Goal: Transaction & Acquisition: Download file/media

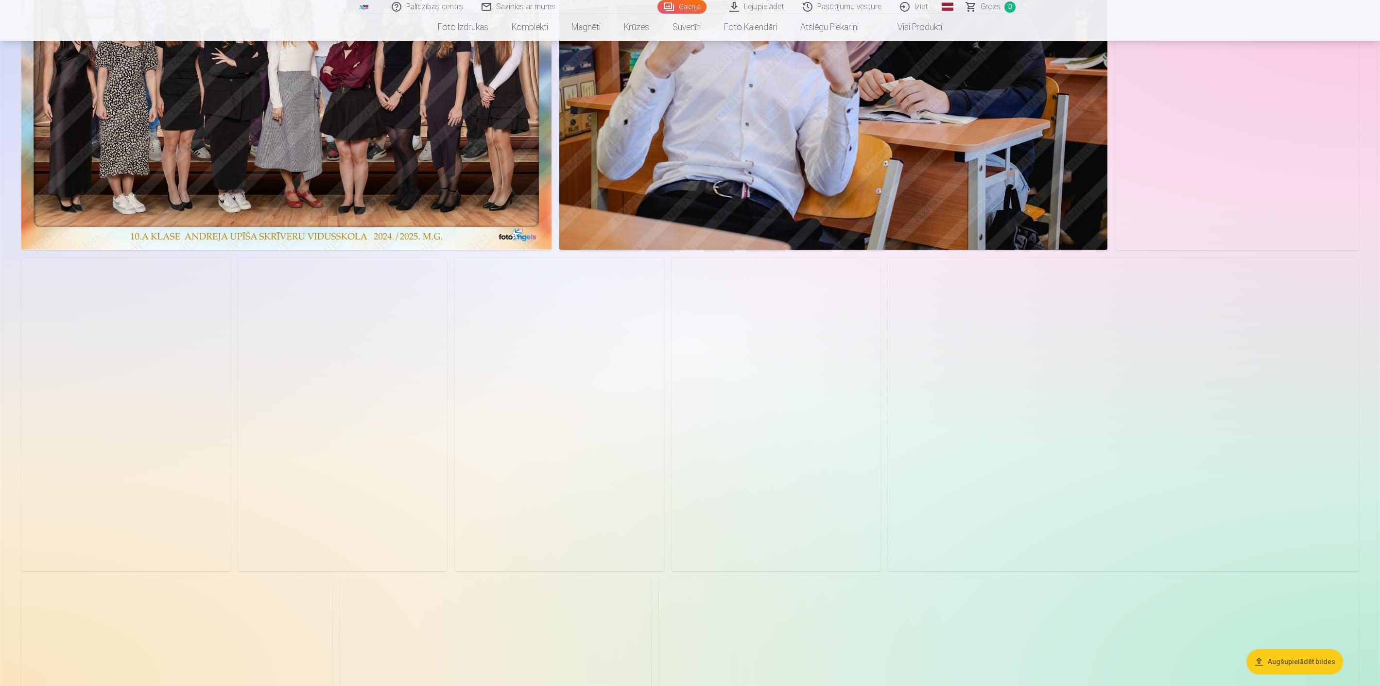
scroll to position [1198, 0]
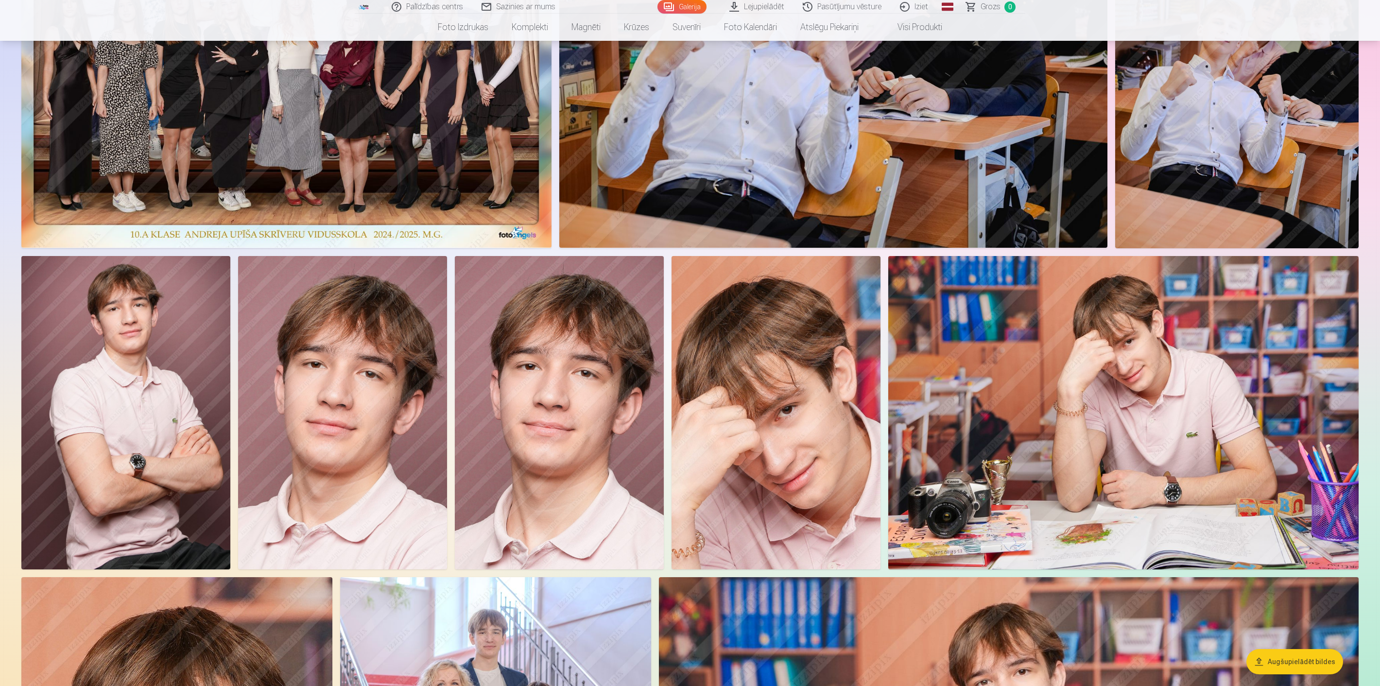
click at [618, 6] on link "Lejupielādēt" at bounding box center [757, 7] width 73 height 14
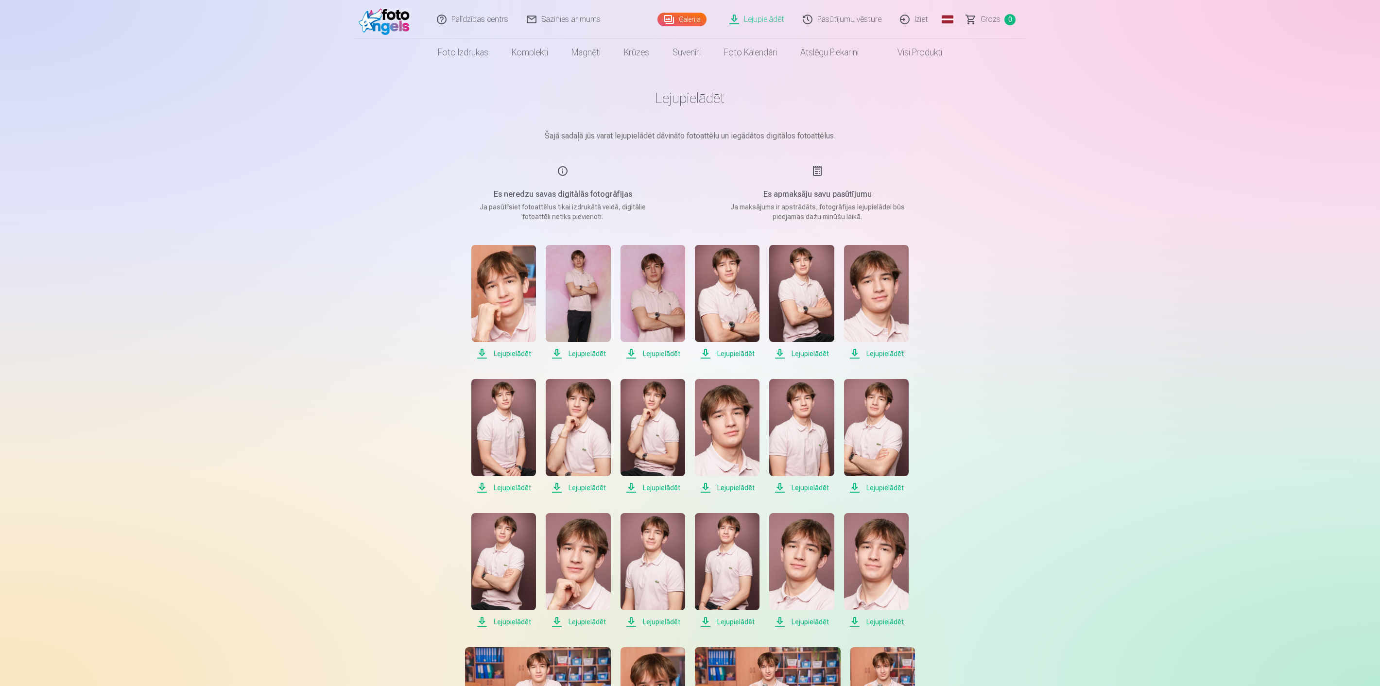
click at [506, 353] on span "Lejupielādēt" at bounding box center [503, 354] width 65 height 12
click at [579, 355] on span "Lejupielādēt" at bounding box center [578, 354] width 65 height 12
click at [618, 352] on span "Lejupielādēt" at bounding box center [653, 354] width 65 height 12
click at [618, 354] on span "Lejupielādēt" at bounding box center [727, 354] width 65 height 12
click at [618, 353] on span "Lejupielādēt" at bounding box center [801, 354] width 65 height 12
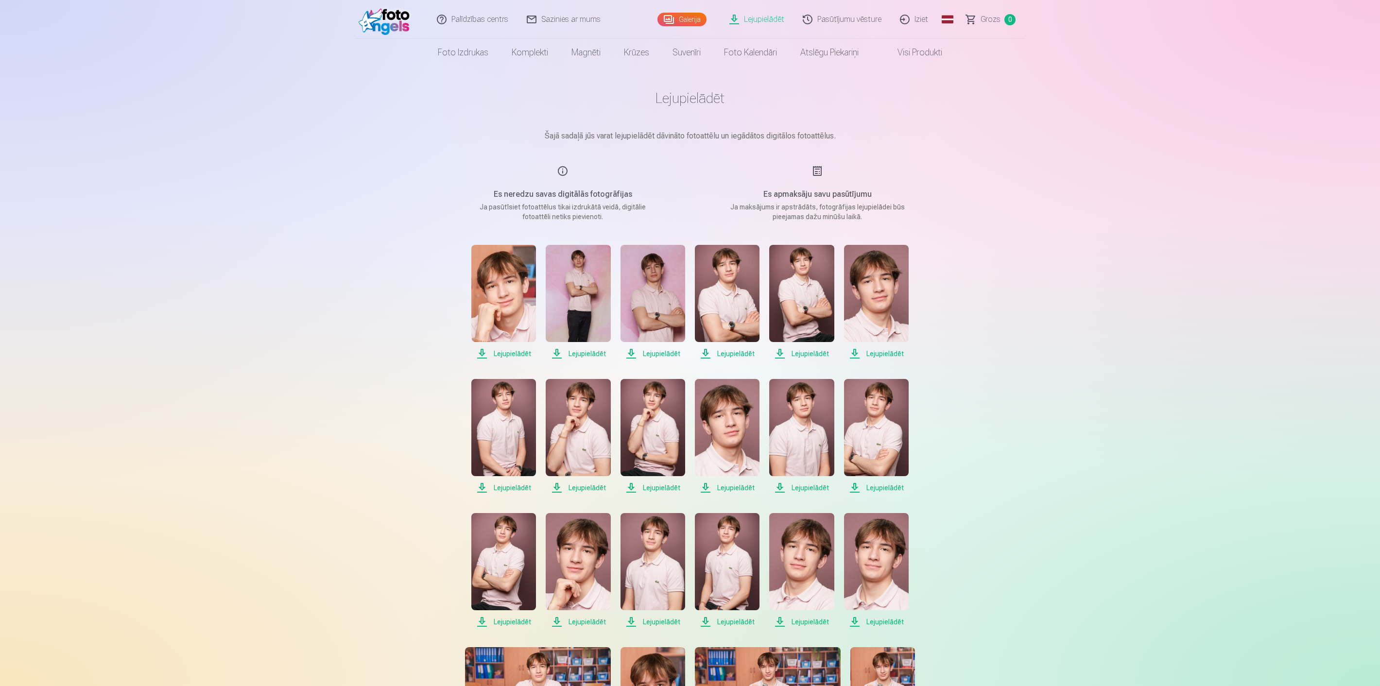
click at [618, 353] on span "Lejupielādēt" at bounding box center [876, 354] width 65 height 12
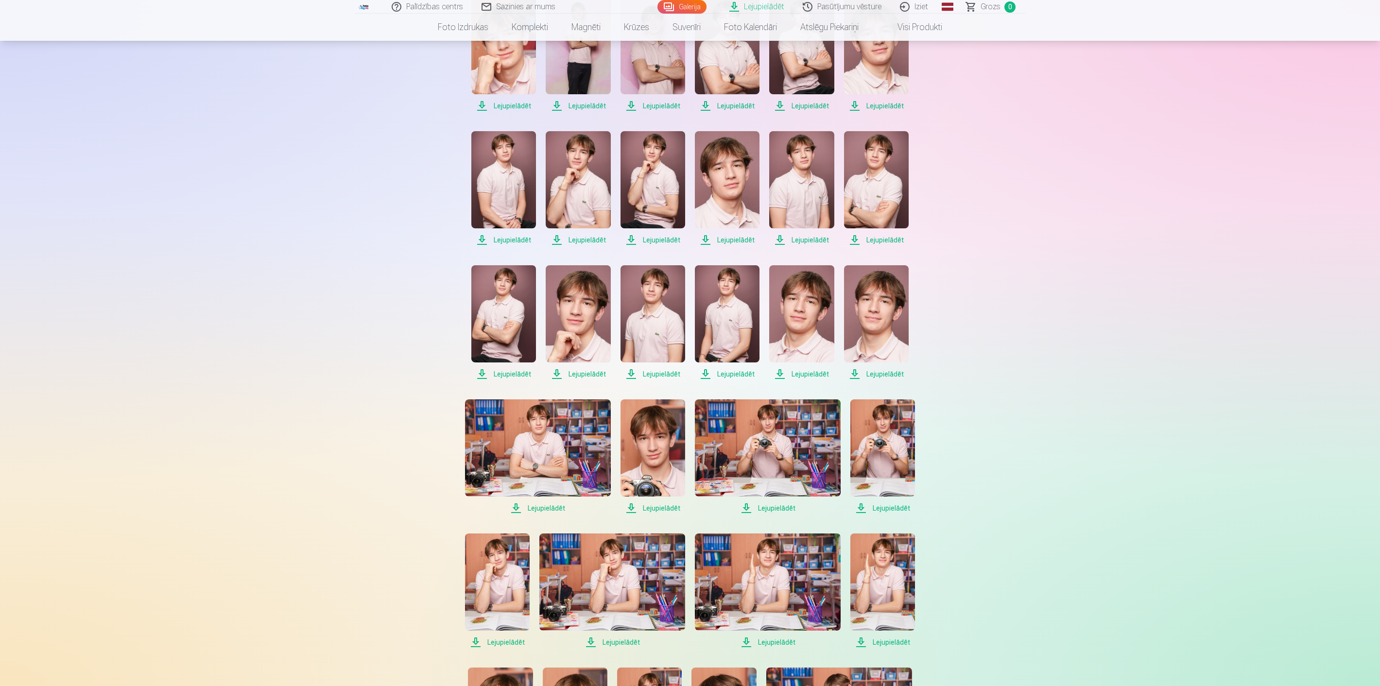
scroll to position [270, 0]
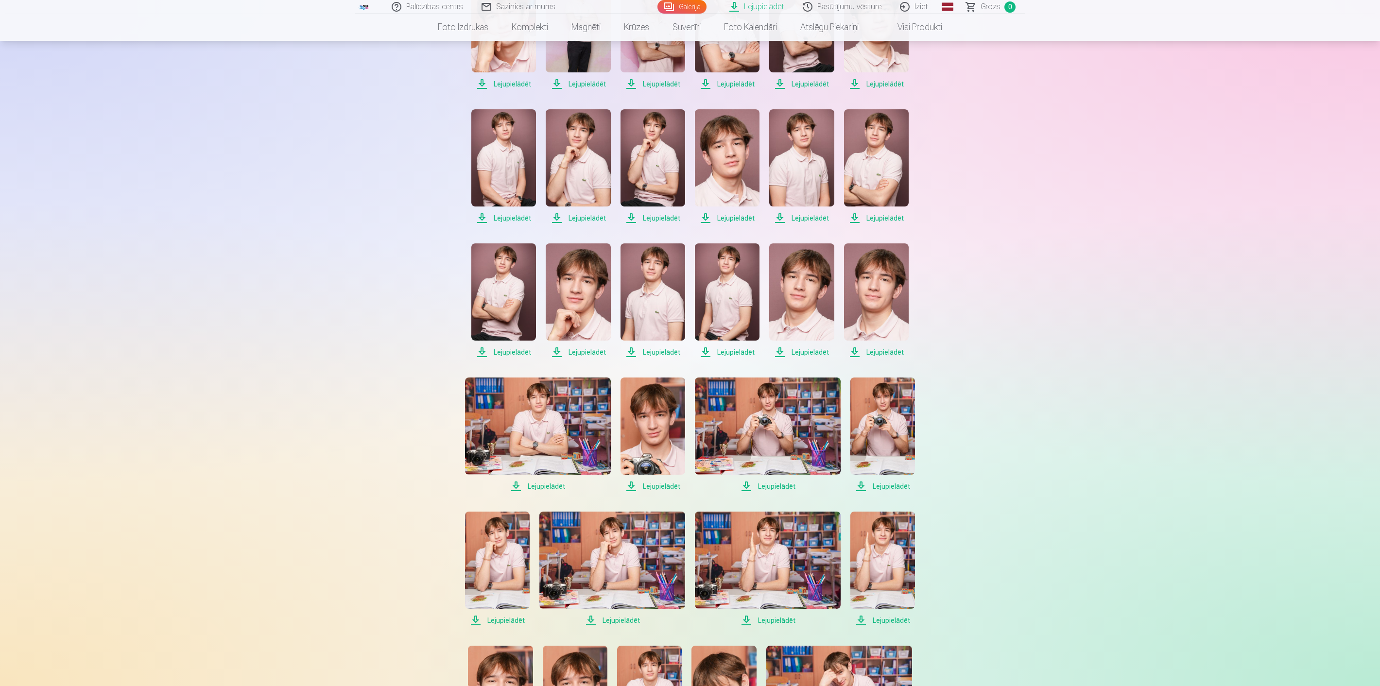
click at [511, 214] on span "Lejupielādēt" at bounding box center [503, 218] width 65 height 12
click at [581, 215] on span "Lejupielādēt" at bounding box center [578, 218] width 65 height 12
click at [618, 215] on span "Lejupielādēt" at bounding box center [653, 218] width 65 height 12
click at [618, 216] on span "Lejupielādēt" at bounding box center [727, 218] width 65 height 12
click at [618, 216] on span "Lejupielādēt" at bounding box center [801, 218] width 65 height 12
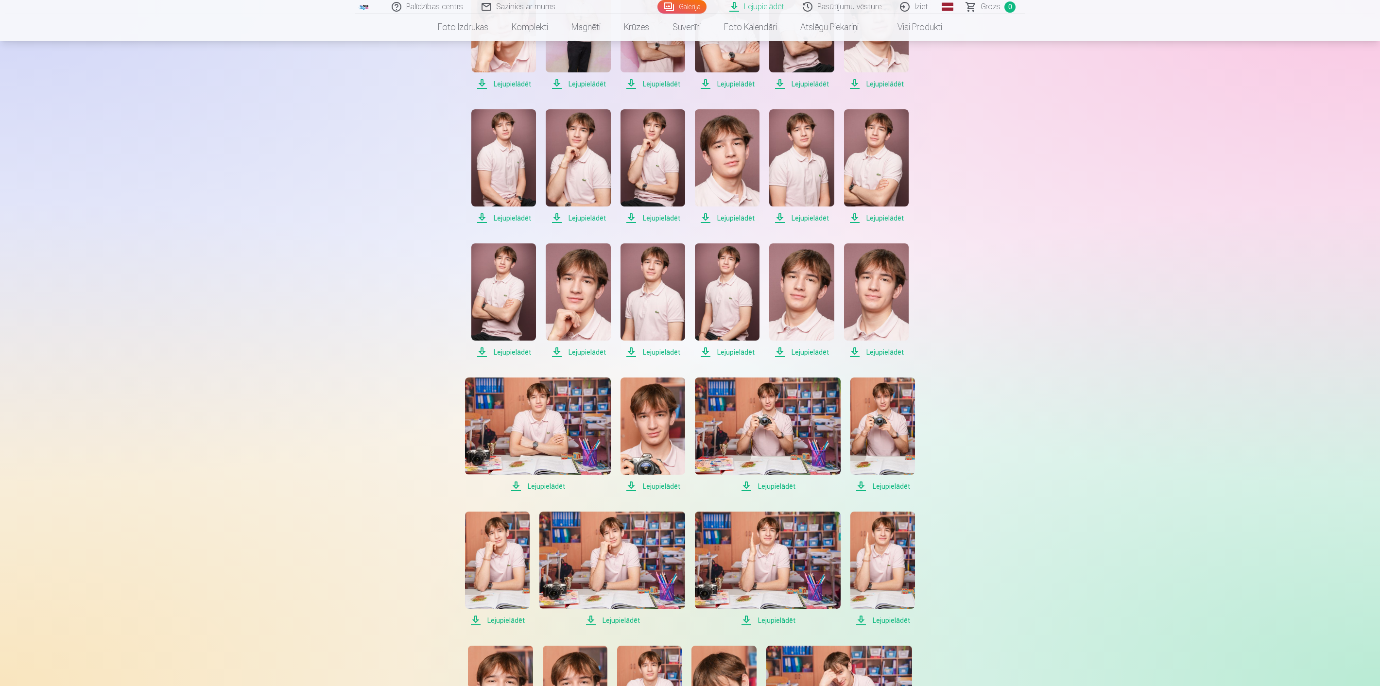
click at [618, 216] on span "Lejupielādēt" at bounding box center [876, 218] width 65 height 12
click at [512, 352] on span "Lejupielādēt" at bounding box center [503, 353] width 65 height 12
click at [581, 354] on span "Lejupielādēt" at bounding box center [578, 353] width 65 height 12
click at [618, 351] on span "Lejupielādēt" at bounding box center [653, 353] width 65 height 12
click at [618, 352] on span "Lejupielādēt" at bounding box center [727, 353] width 65 height 12
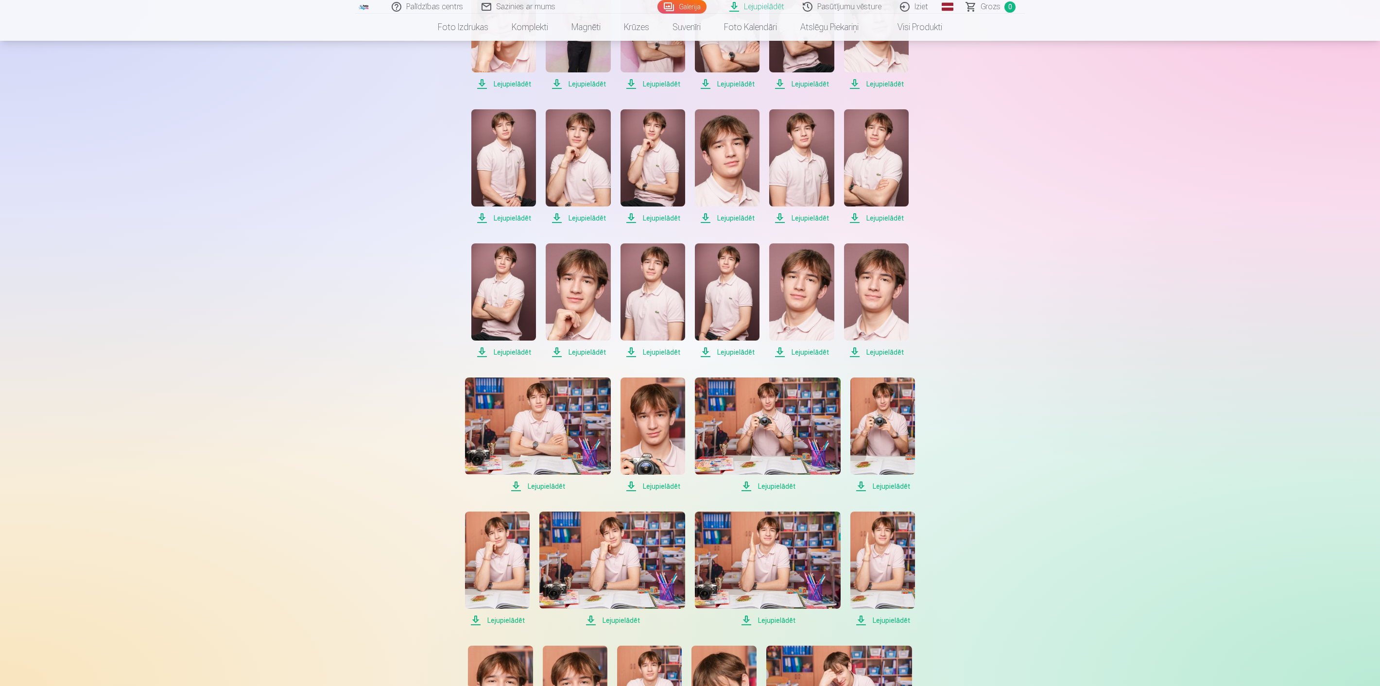
click at [618, 353] on span "Lejupielādēt" at bounding box center [801, 353] width 65 height 12
click at [618, 354] on span "Lejupielādēt" at bounding box center [876, 353] width 65 height 12
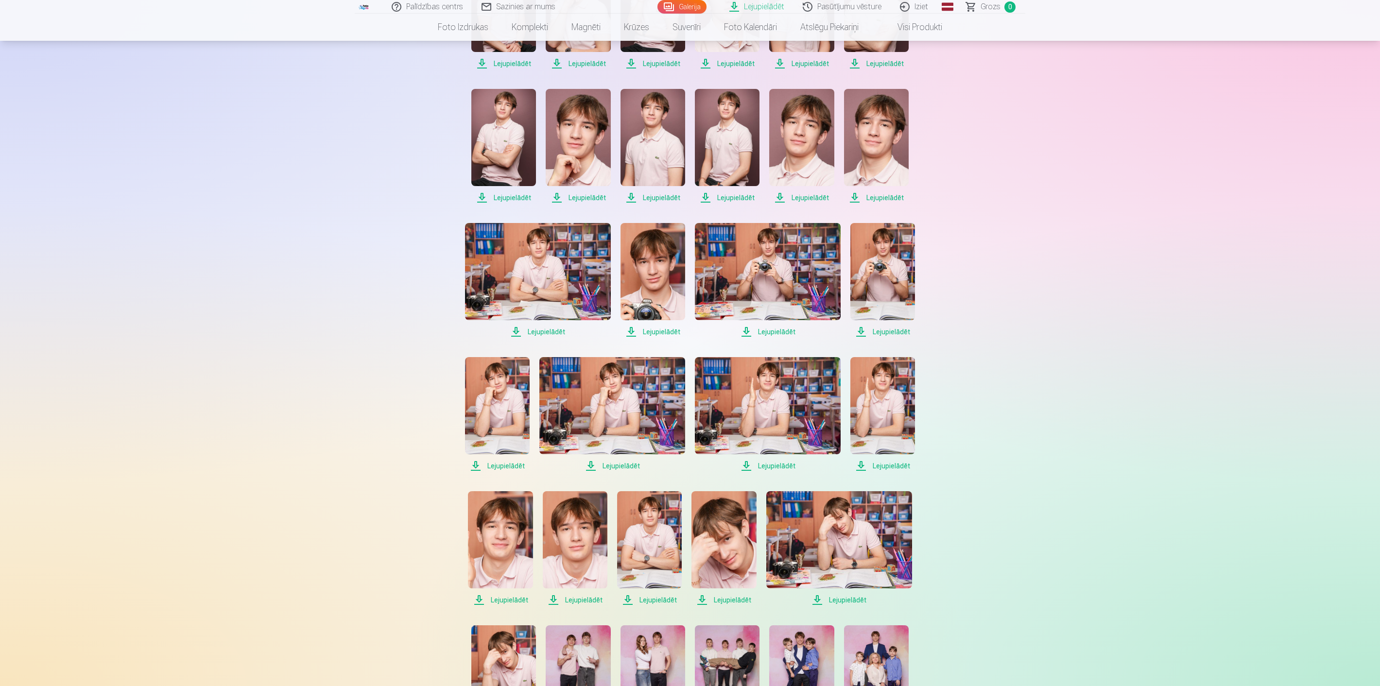
scroll to position [432, 0]
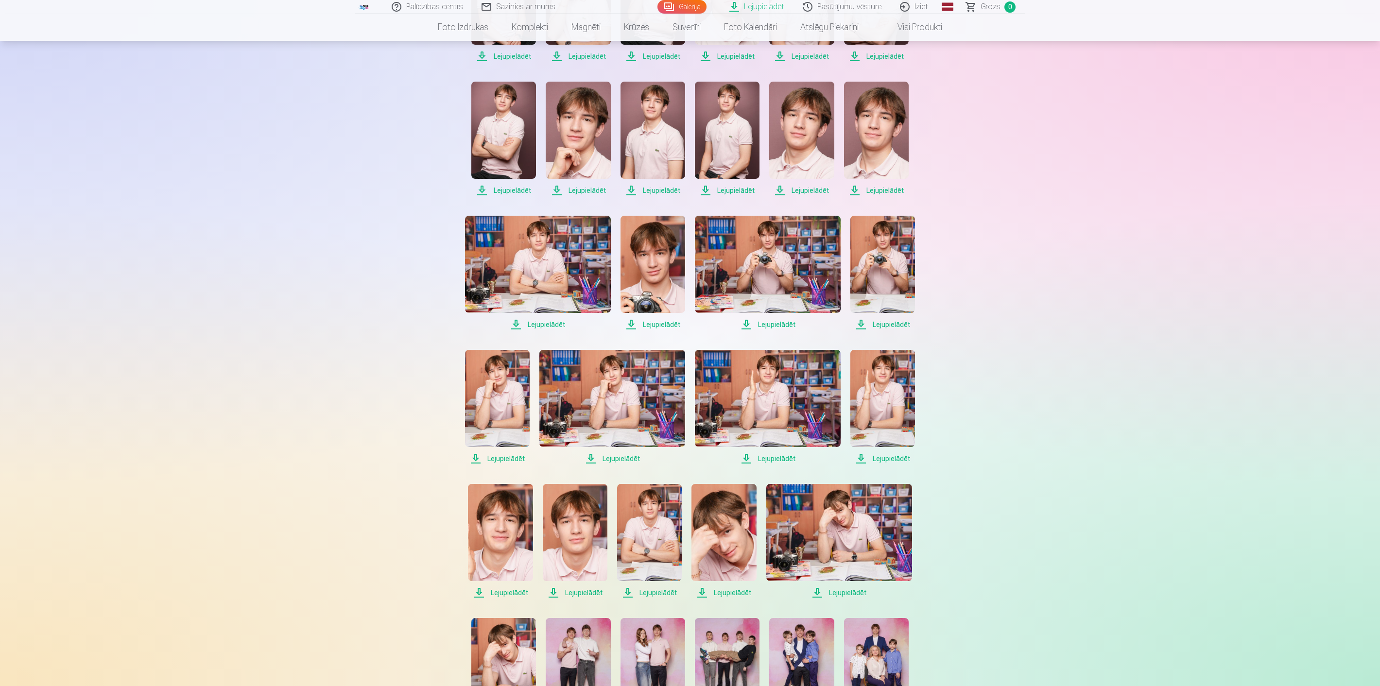
click at [550, 323] on span "Lejupielādēt" at bounding box center [538, 325] width 146 height 12
click at [618, 323] on span "Lejupielādēt" at bounding box center [653, 325] width 65 height 12
click at [618, 324] on span "Lejupielādēt" at bounding box center [768, 325] width 146 height 12
click at [618, 324] on span "Lejupielādēt" at bounding box center [883, 325] width 65 height 12
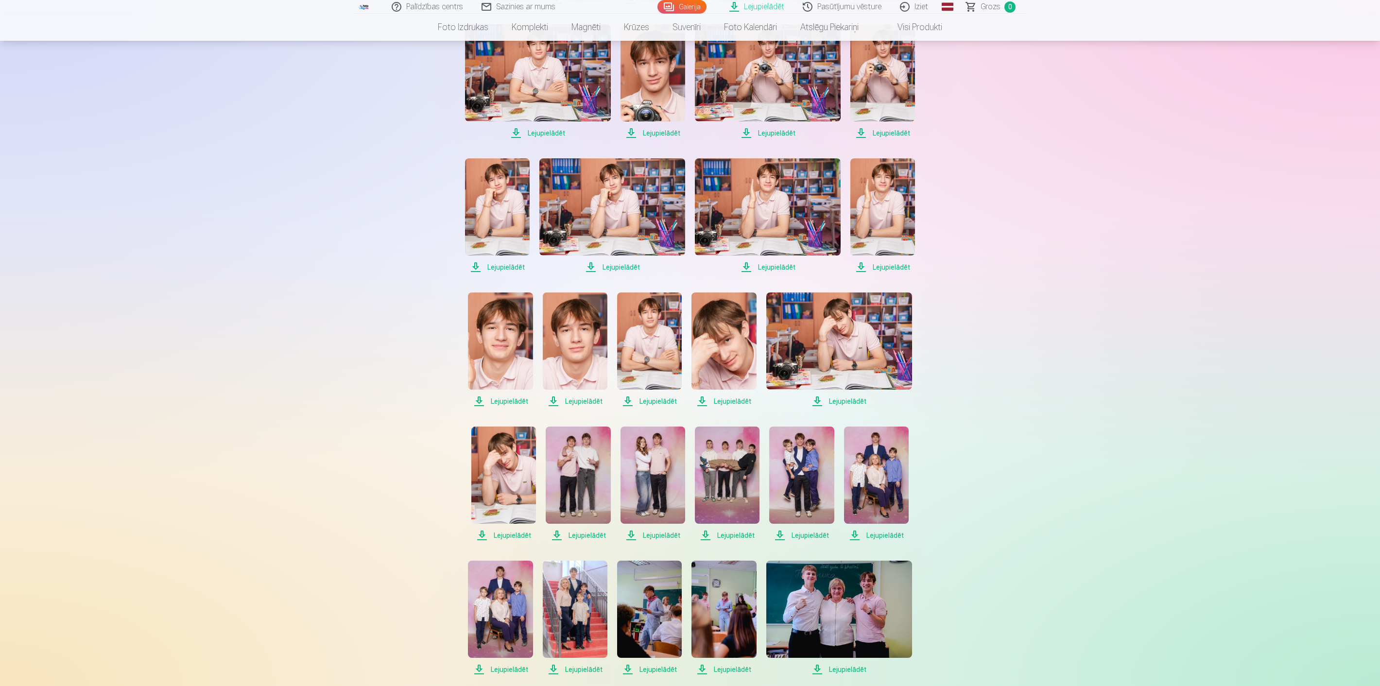
scroll to position [648, 0]
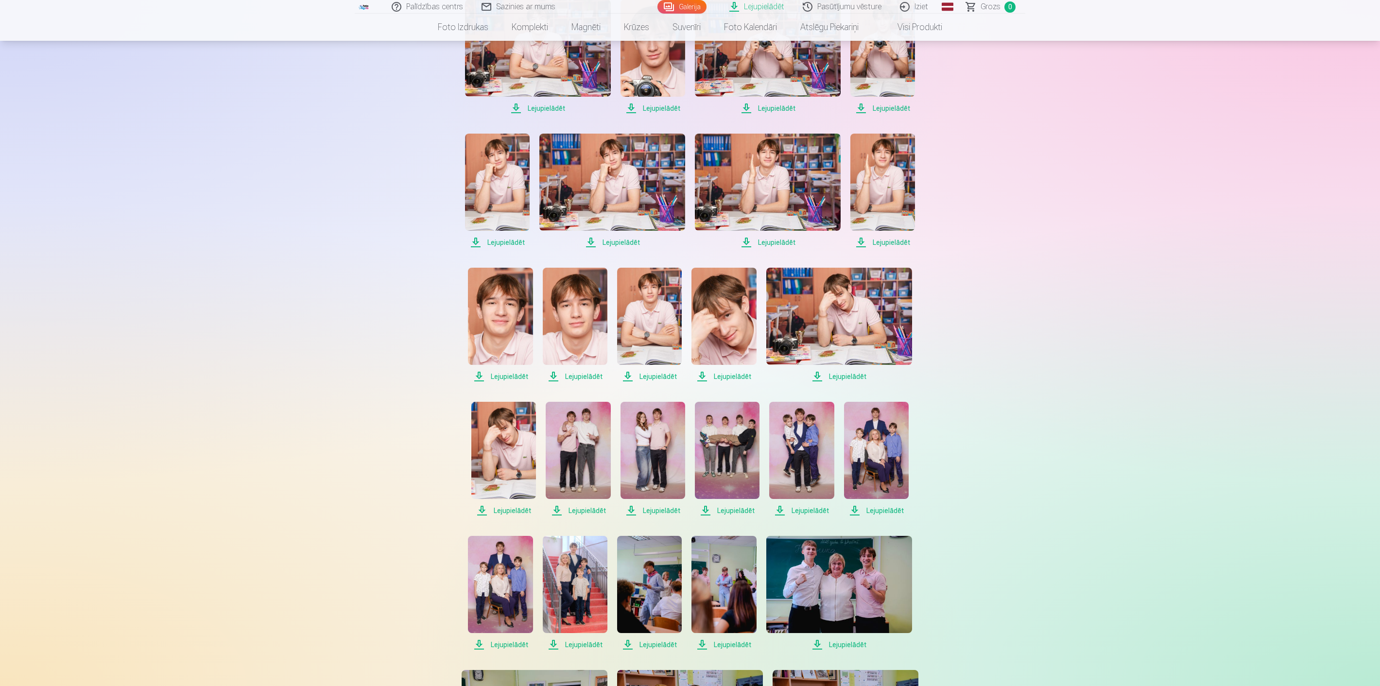
click at [508, 242] on span "Lejupielādēt" at bounding box center [497, 243] width 65 height 12
click at [618, 243] on span "Lejupielādēt" at bounding box center [613, 243] width 146 height 12
click at [618, 240] on span "Lejupielādēt" at bounding box center [768, 243] width 146 height 12
click at [618, 245] on span "Lejupielādēt" at bounding box center [883, 243] width 65 height 12
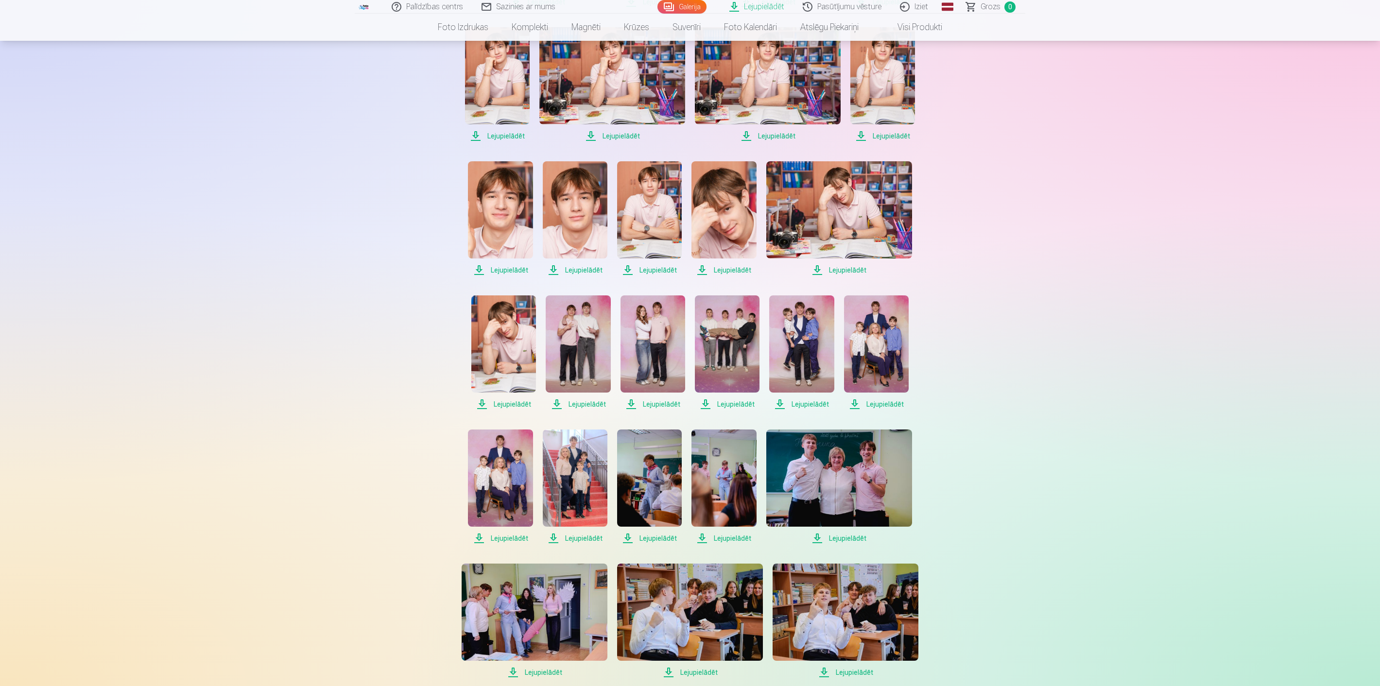
scroll to position [756, 0]
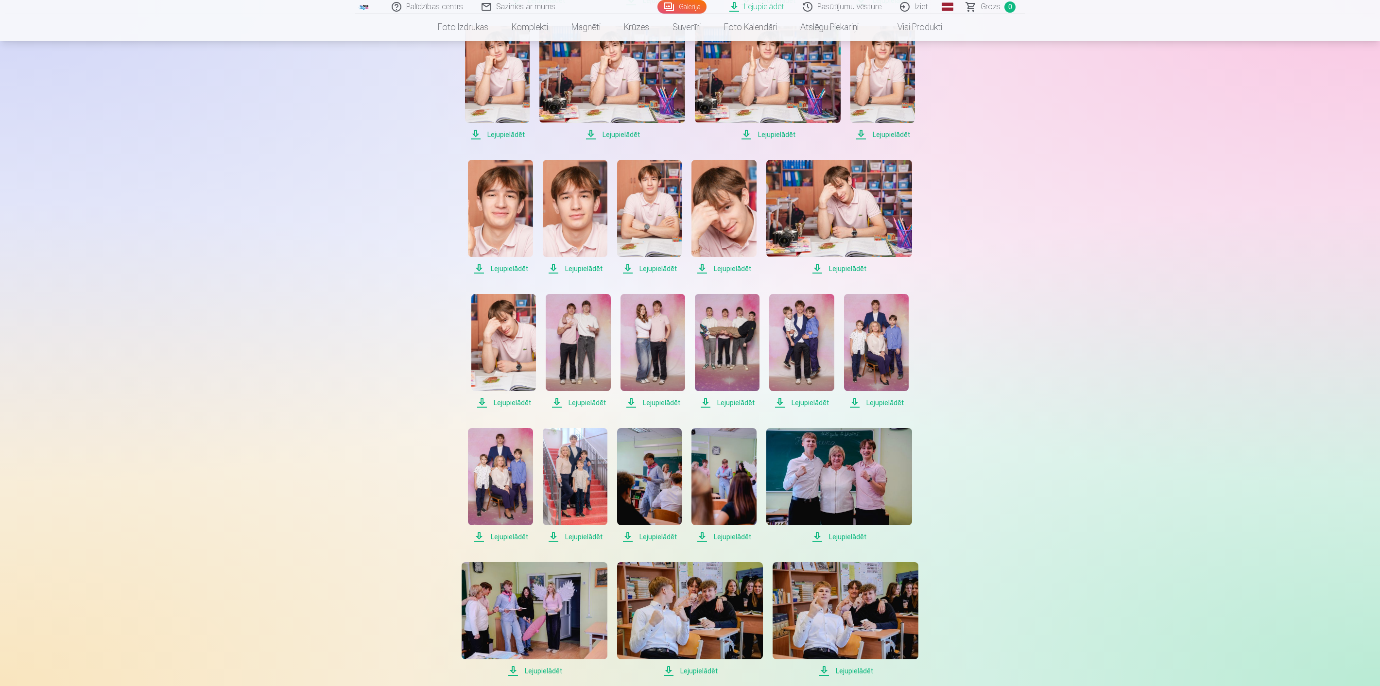
click at [512, 265] on span "Lejupielādēt" at bounding box center [500, 269] width 65 height 12
click at [566, 268] on span "Lejupielādēt" at bounding box center [575, 269] width 65 height 12
click at [618, 266] on span "Lejupielādēt" at bounding box center [649, 269] width 65 height 12
click at [618, 264] on span "Lejupielādēt" at bounding box center [724, 269] width 65 height 12
click at [618, 266] on span "Lejupielādēt" at bounding box center [839, 269] width 146 height 12
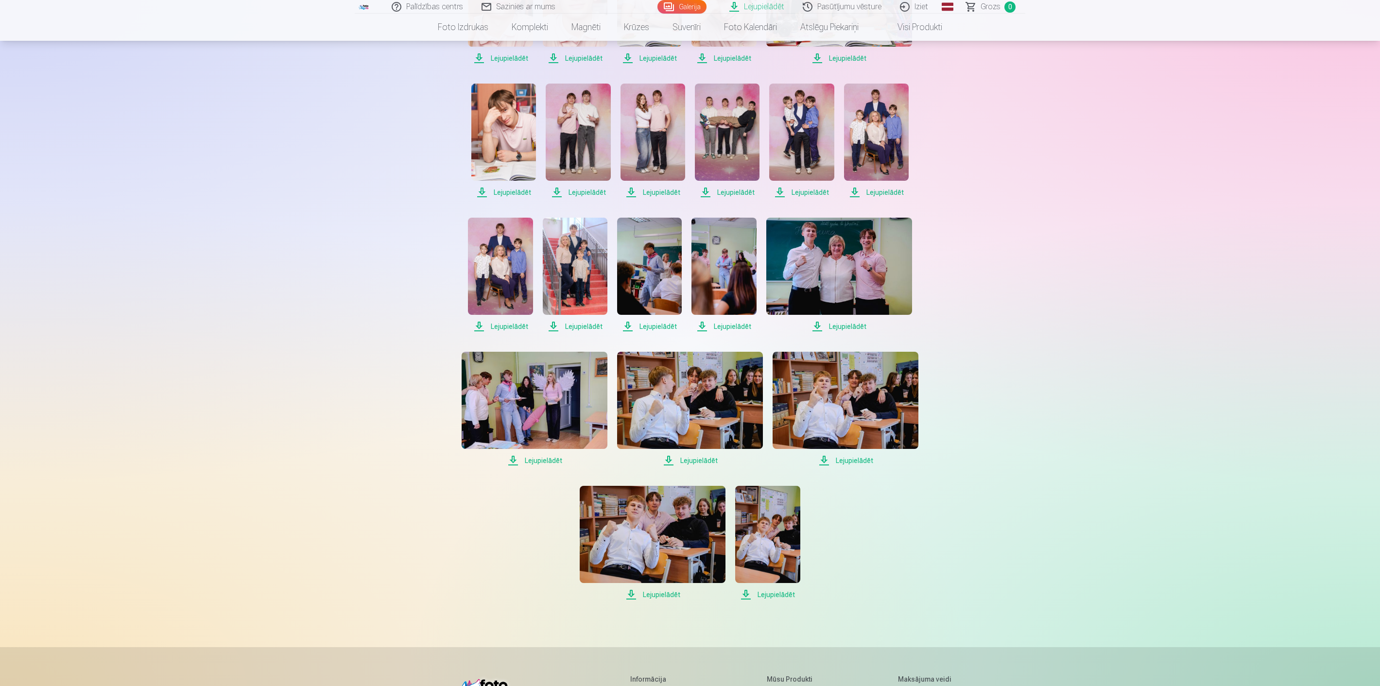
scroll to position [972, 0]
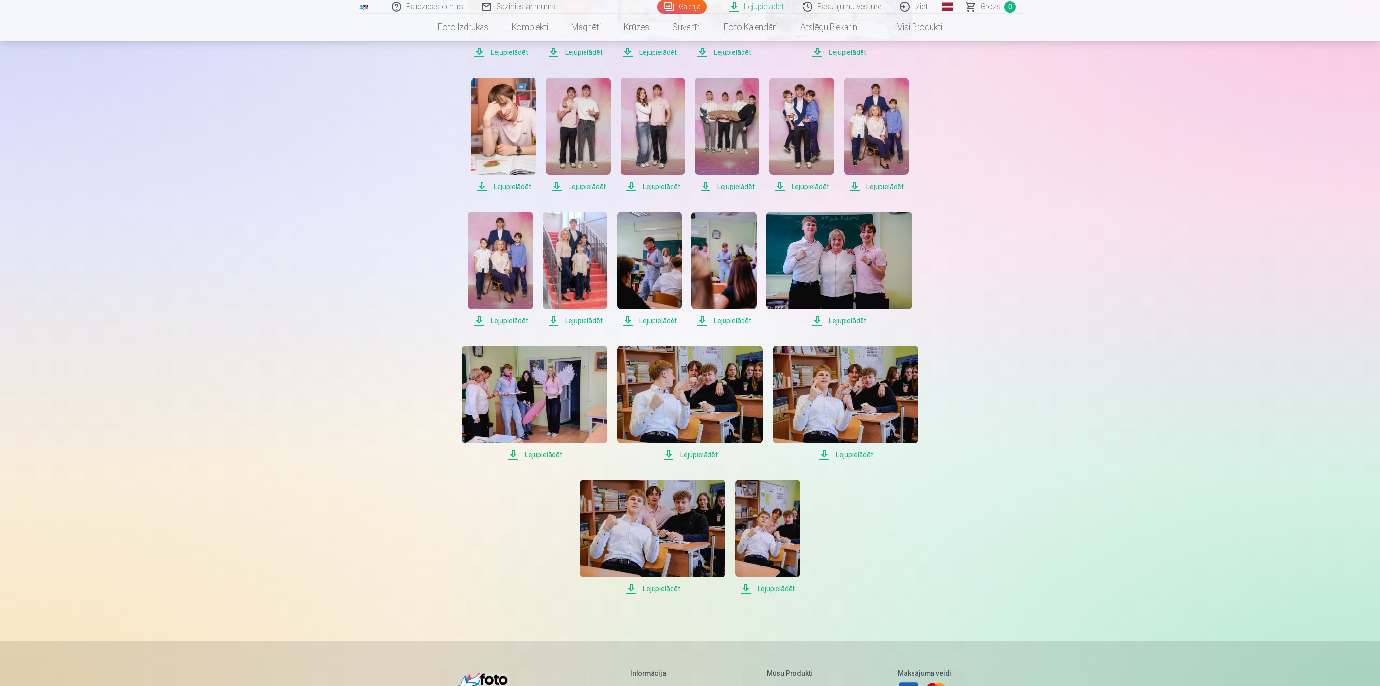
click at [517, 185] on span "Lejupielādēt" at bounding box center [503, 187] width 65 height 12
click at [586, 189] on span "Lejupielādēt" at bounding box center [578, 187] width 65 height 12
click at [618, 187] on span "Lejupielādēt" at bounding box center [653, 187] width 65 height 12
click at [618, 185] on span "Lejupielādēt" at bounding box center [727, 187] width 65 height 12
click at [618, 188] on span "Lejupielādēt" at bounding box center [801, 187] width 65 height 12
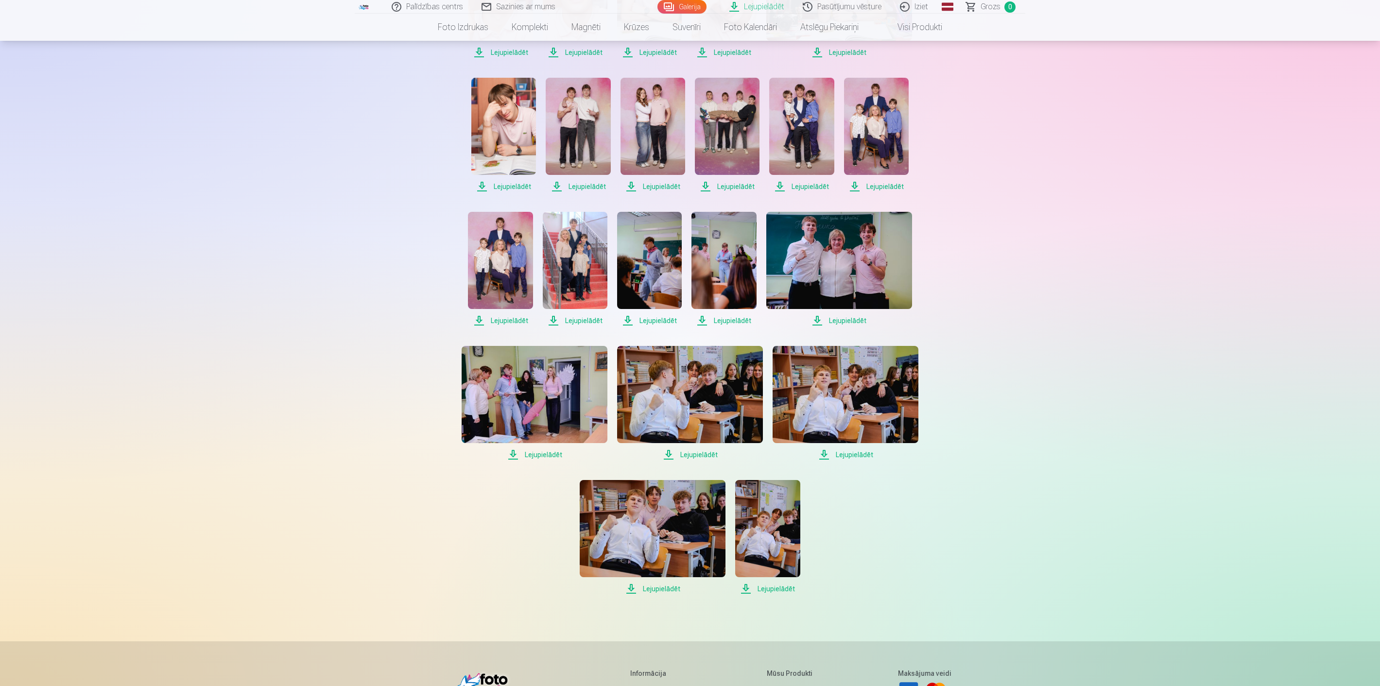
click at [618, 186] on span "Lejupielādēt" at bounding box center [876, 187] width 65 height 12
click at [512, 321] on span "Lejupielādēt" at bounding box center [500, 321] width 65 height 12
click at [585, 320] on span "Lejupielādēt" at bounding box center [575, 321] width 65 height 12
click at [618, 318] on span "Lejupielādēt" at bounding box center [649, 321] width 65 height 12
click at [618, 322] on span "Lejupielādēt" at bounding box center [724, 321] width 65 height 12
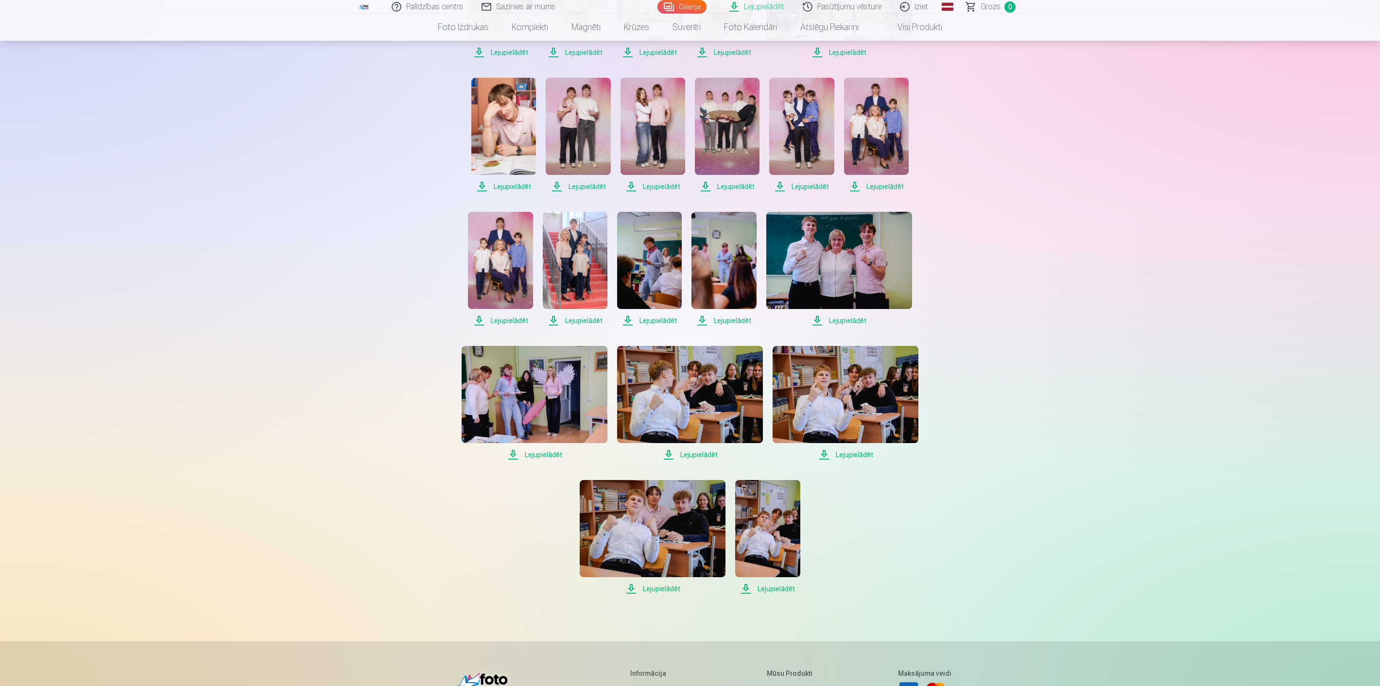
click at [618, 317] on span "Lejupielādēt" at bounding box center [839, 321] width 146 height 12
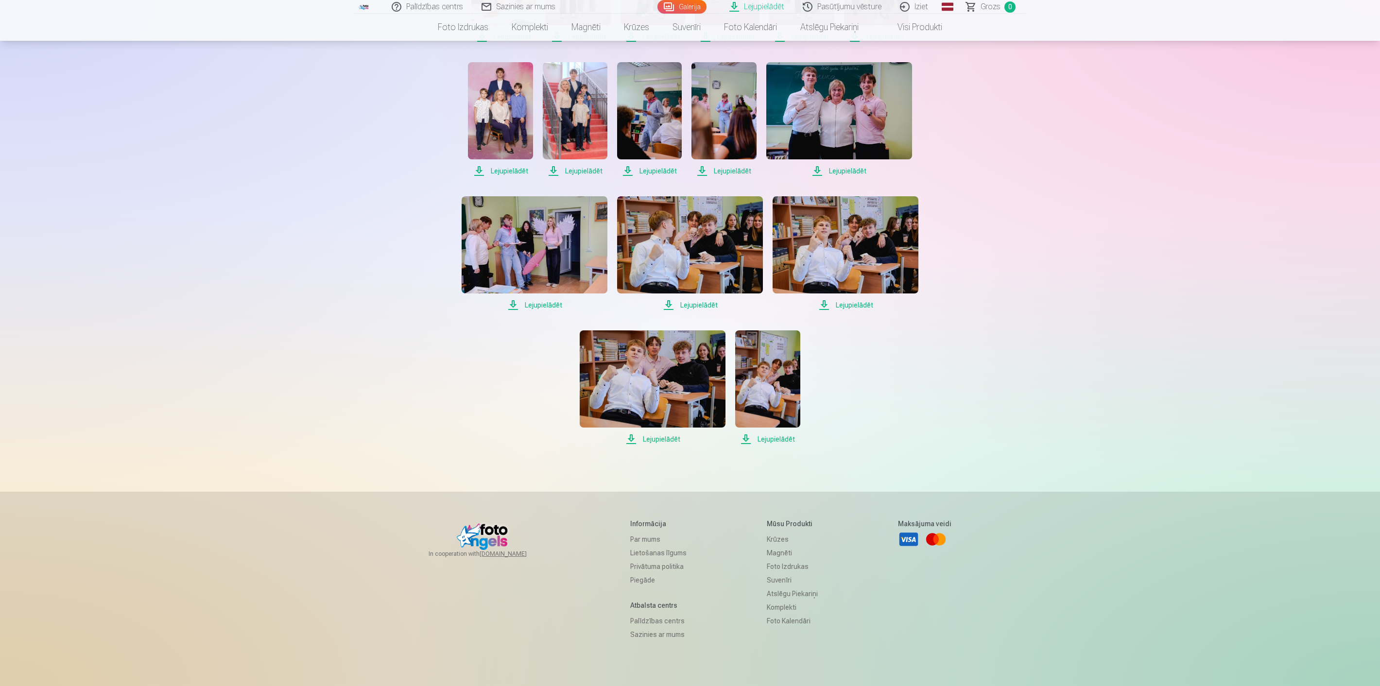
scroll to position [1134, 0]
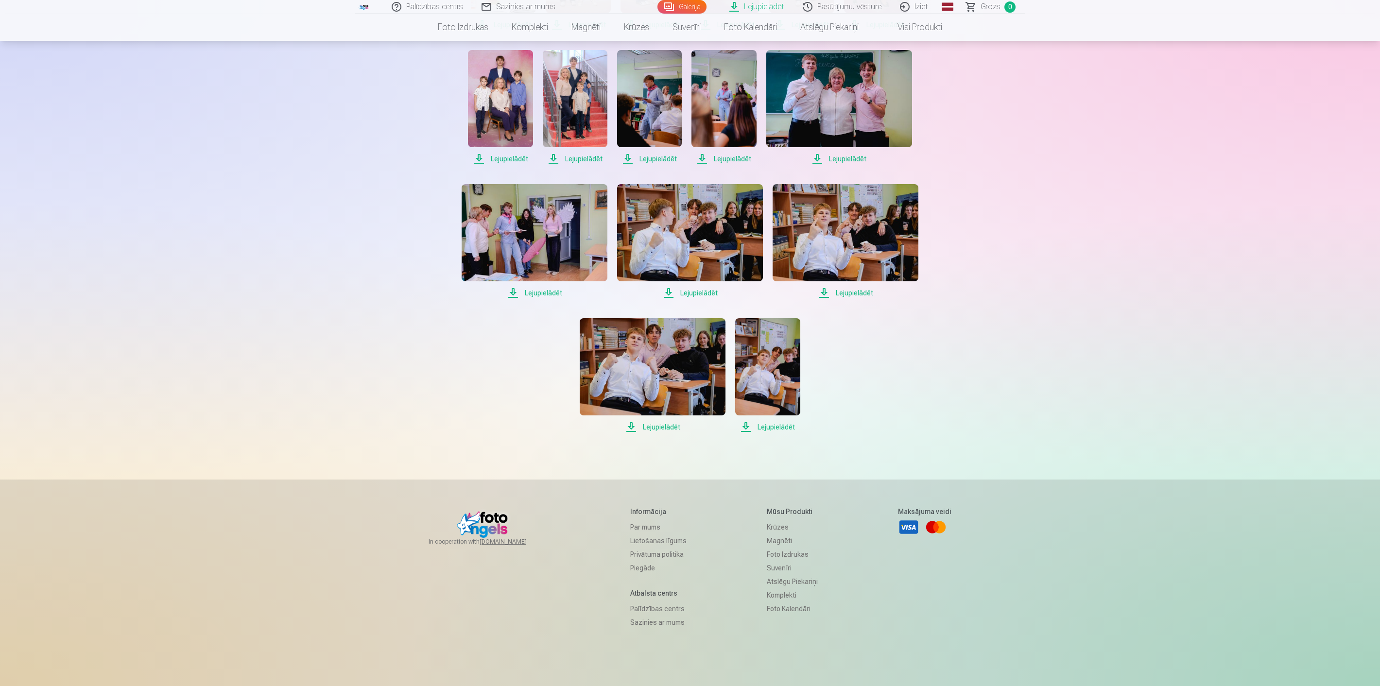
click at [551, 288] on span "Lejupielādēt" at bounding box center [535, 293] width 146 height 12
click at [618, 288] on span "Lejupielādēt" at bounding box center [690, 293] width 146 height 12
click at [618, 294] on span "Lejupielādēt" at bounding box center [846, 293] width 146 height 12
click at [618, 425] on span "Lejupielādēt" at bounding box center [653, 427] width 146 height 12
click at [618, 424] on span "Lejupielādēt" at bounding box center [767, 427] width 65 height 12
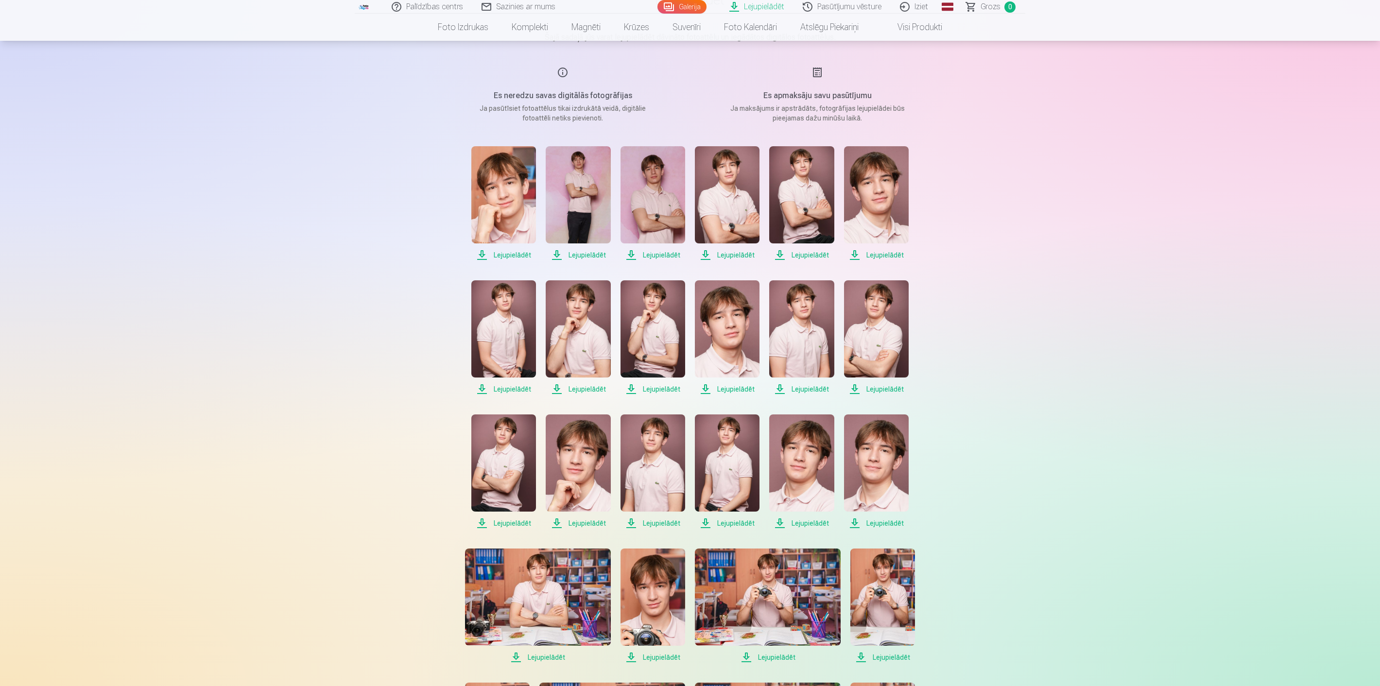
scroll to position [54, 0]
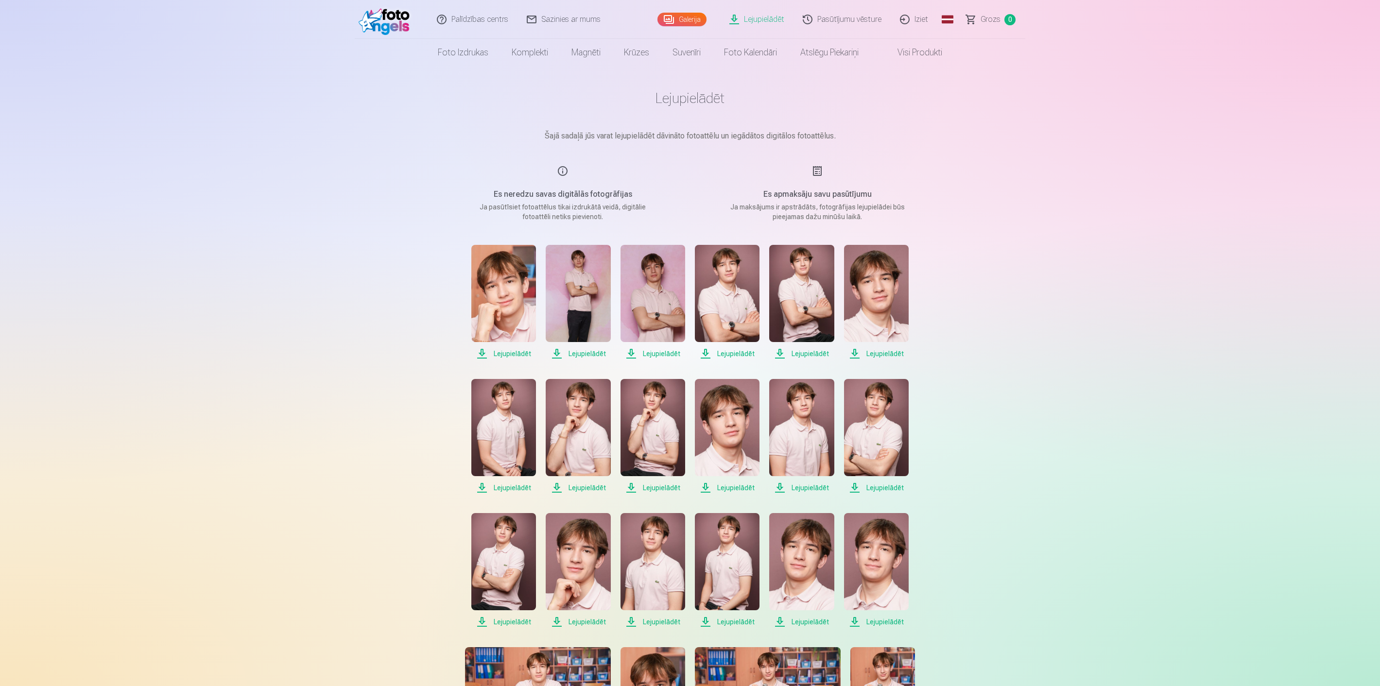
click at [618, 17] on span "Grozs" at bounding box center [991, 20] width 20 height 12
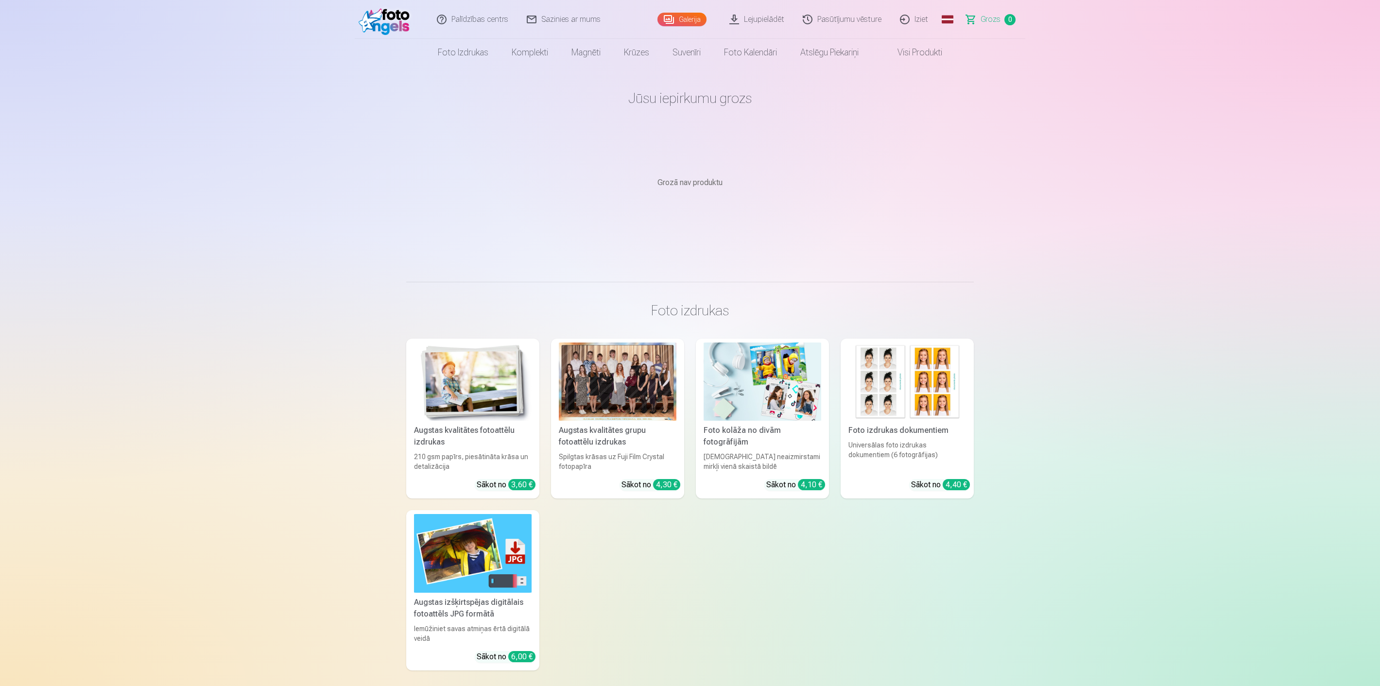
click at [618, 21] on link "Pasūtījumu vēsture" at bounding box center [842, 19] width 97 height 39
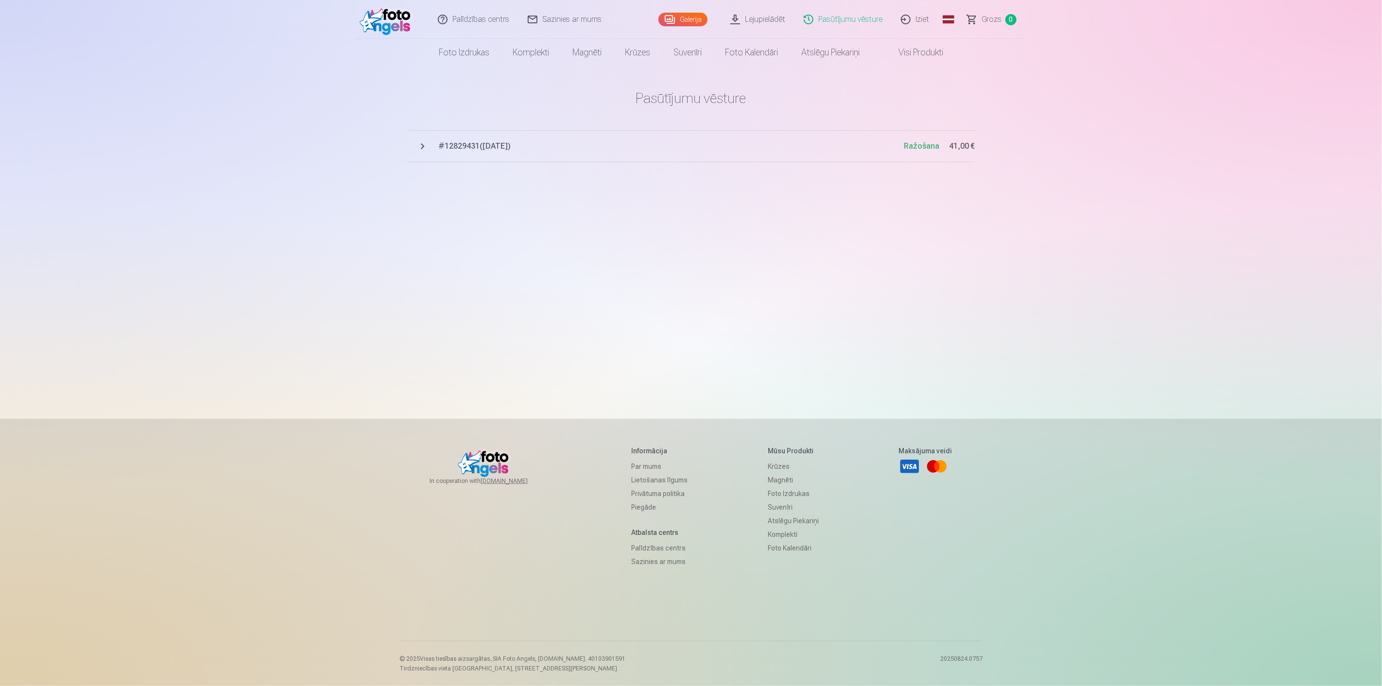
click at [488, 146] on span "# 12829431 ( 18.08.2025 )" at bounding box center [671, 146] width 466 height 12
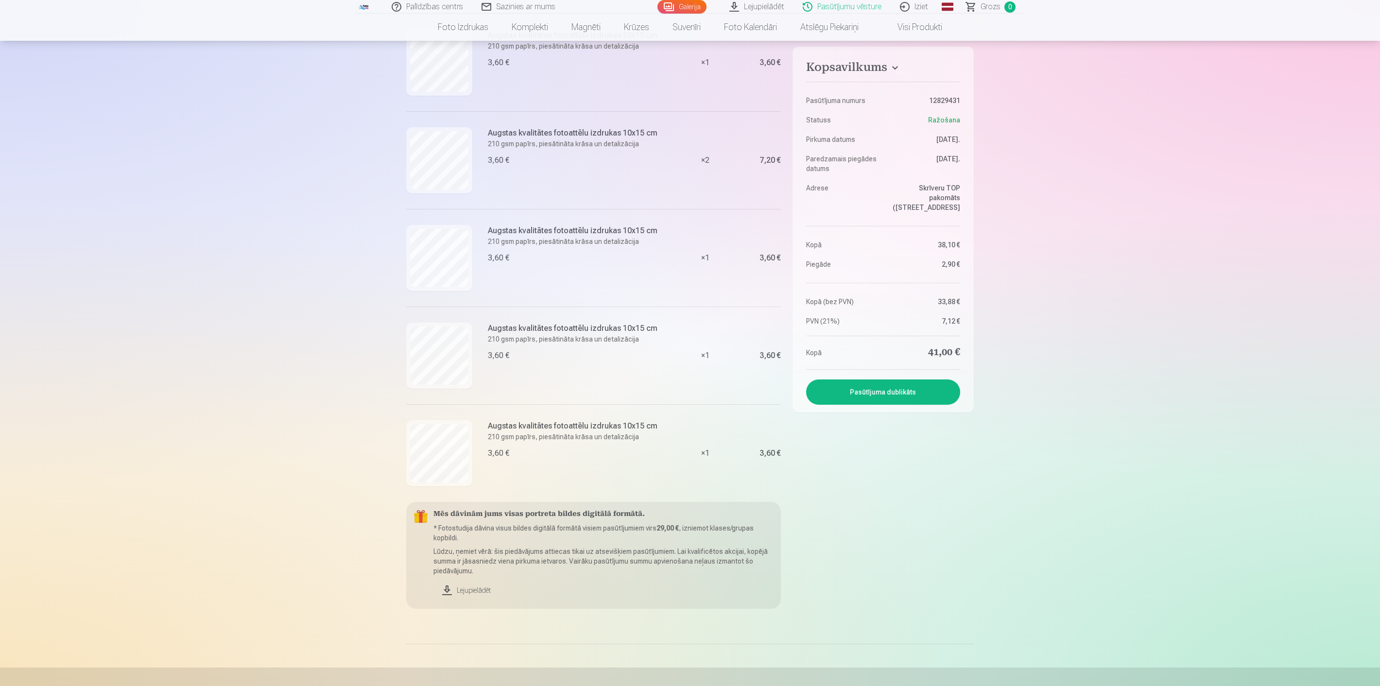
scroll to position [594, 0]
click at [479, 586] on link "Lejupielādēt" at bounding box center [604, 587] width 340 height 21
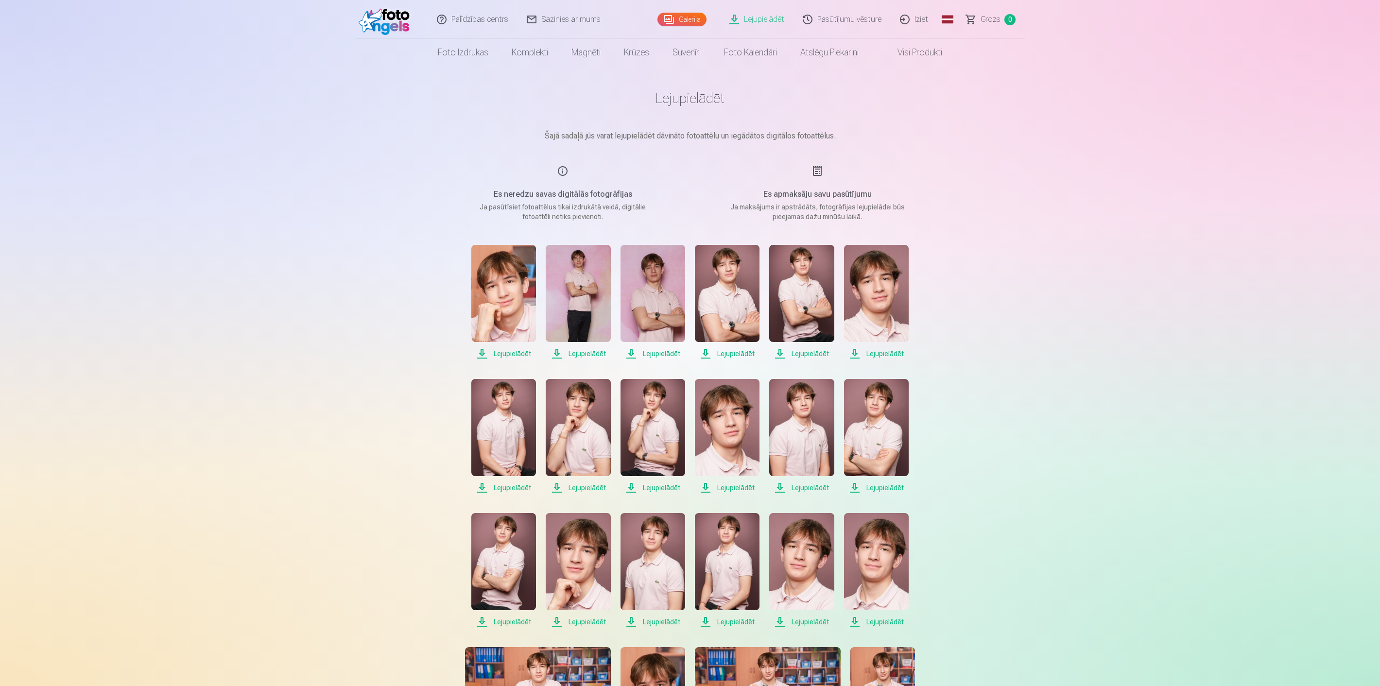
click at [618, 17] on link "Pasūtījumu vēsture" at bounding box center [842, 19] width 97 height 39
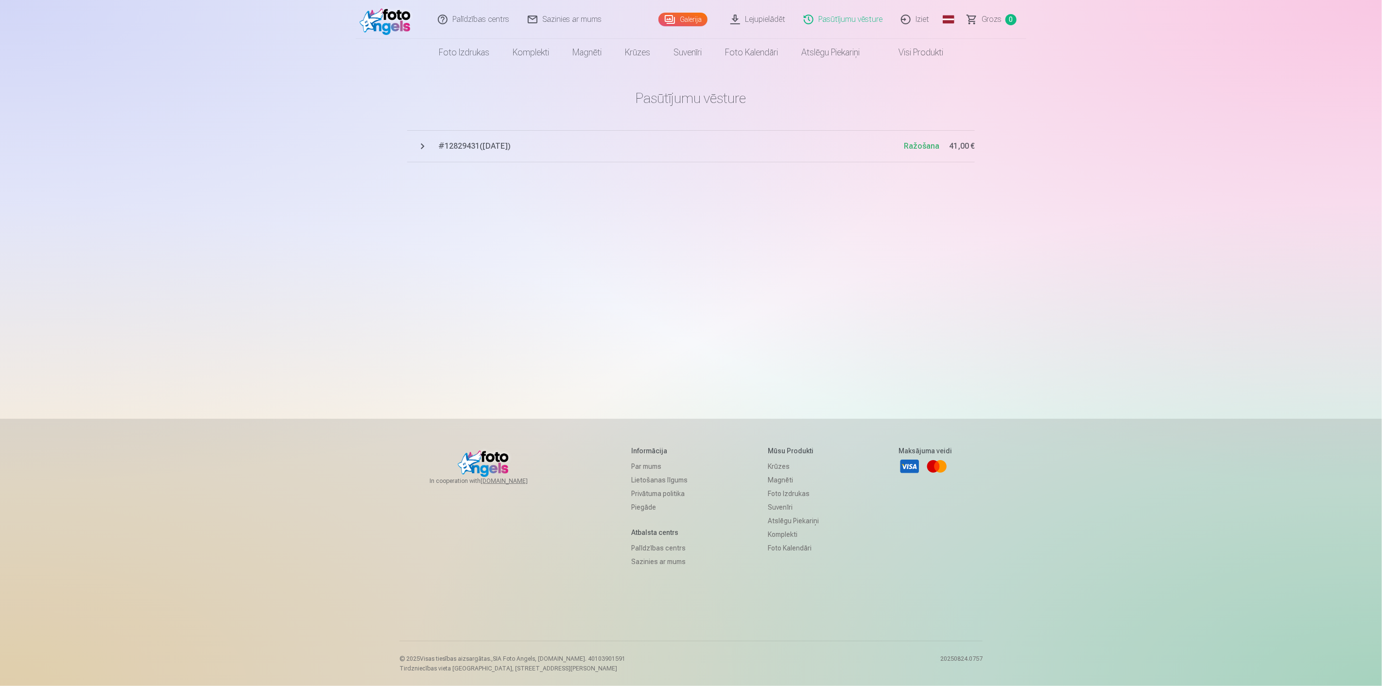
click at [471, 149] on span "# 12829431 ( 18.08.2025 )" at bounding box center [671, 146] width 466 height 12
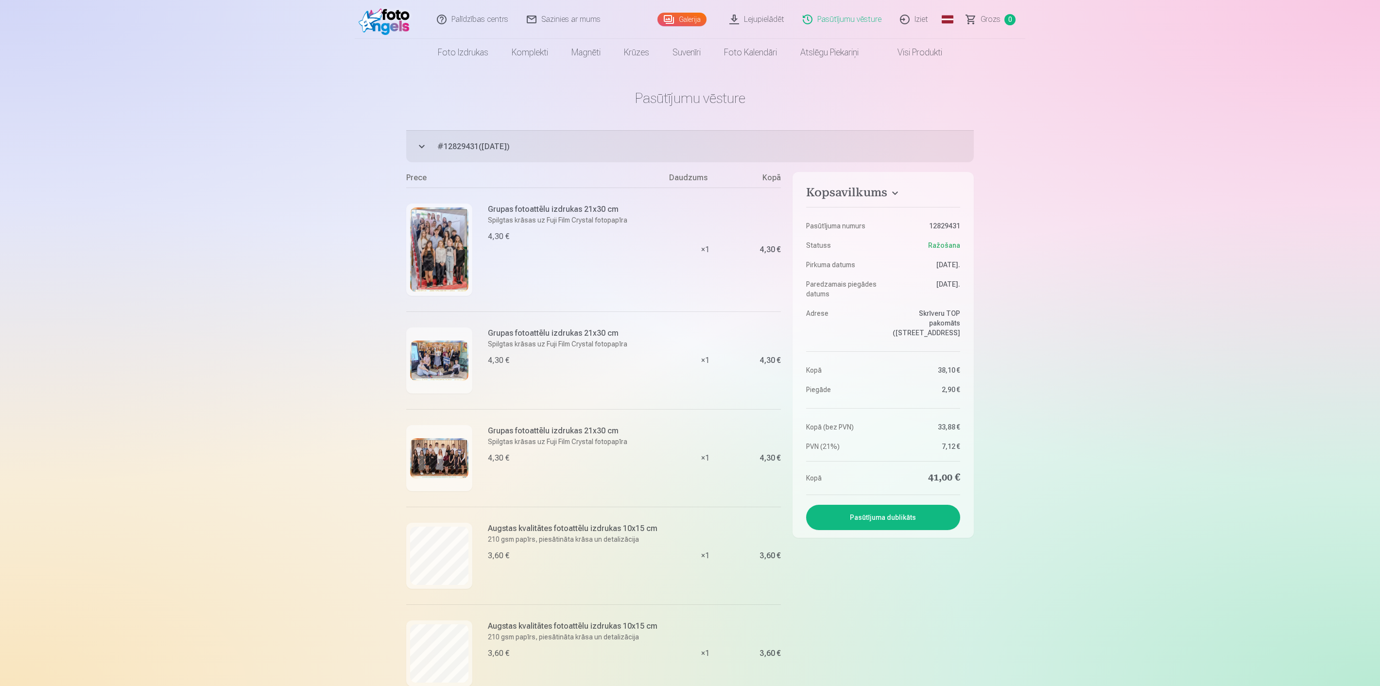
click at [618, 15] on link "Iziet" at bounding box center [914, 19] width 47 height 39
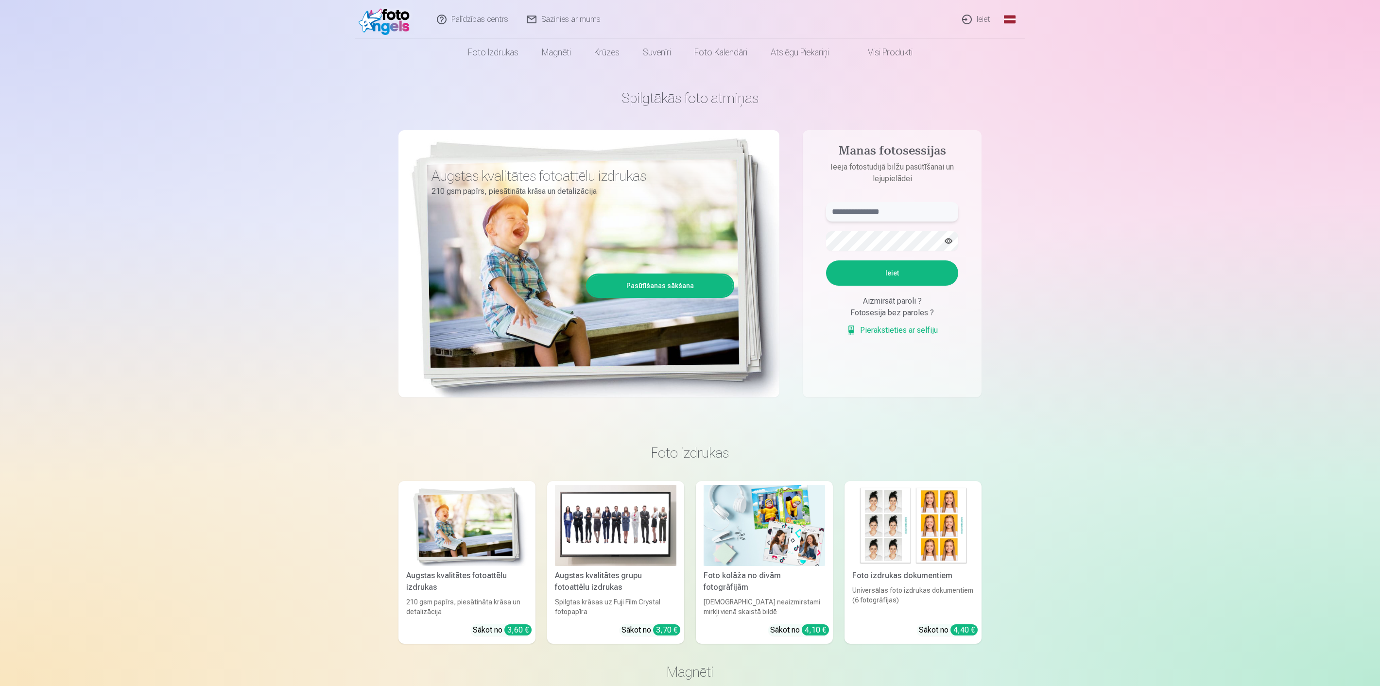
click at [859, 212] on input "text" at bounding box center [892, 211] width 132 height 19
type input "**********"
click at [905, 276] on button "Ieiet" at bounding box center [892, 273] width 132 height 25
